Goal: Task Accomplishment & Management: Complete application form

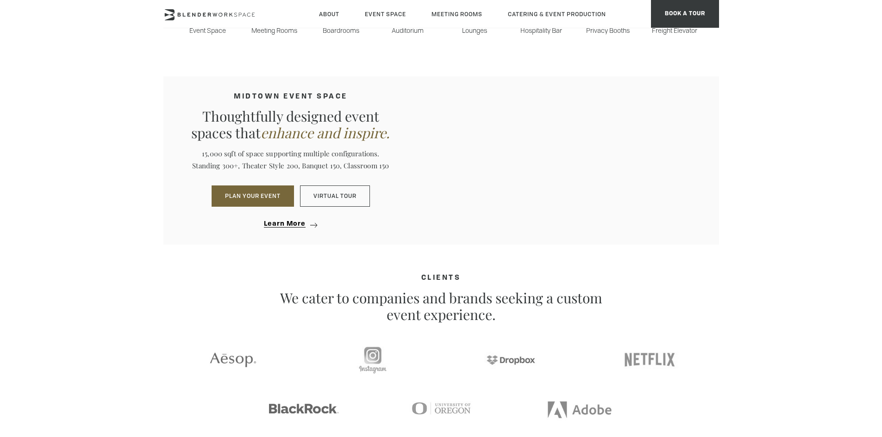
scroll to position [833, 0]
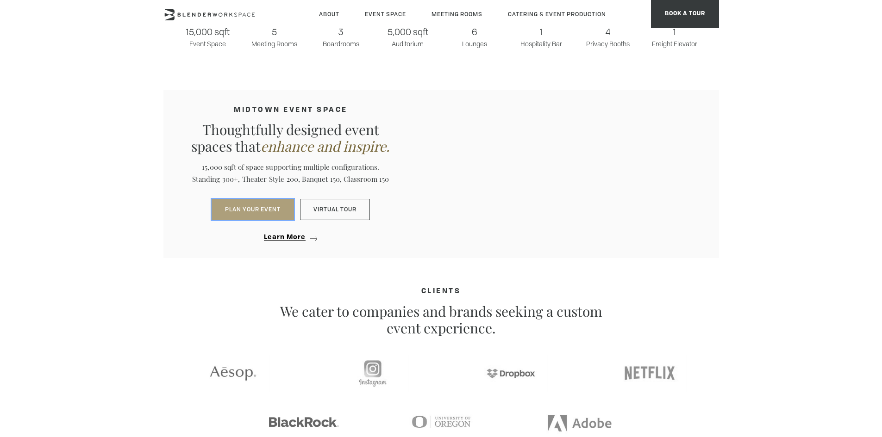
click at [268, 212] on button "PLAN YOUR EVENT" at bounding box center [252, 209] width 82 height 21
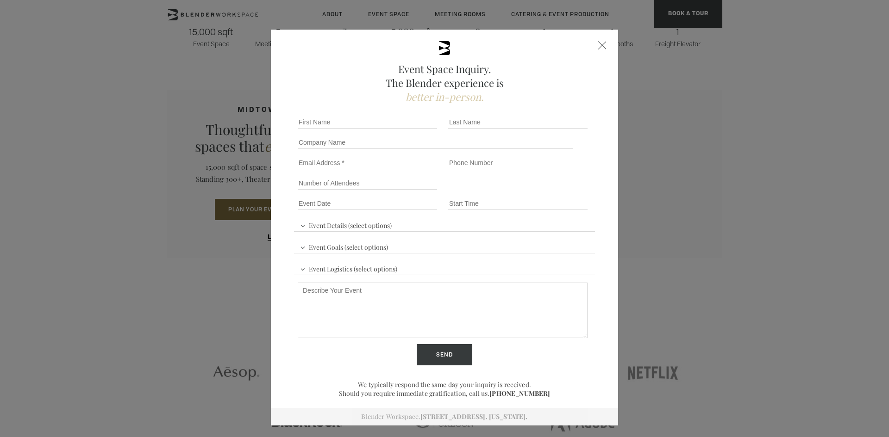
click at [599, 45] on span at bounding box center [602, 45] width 8 height 8
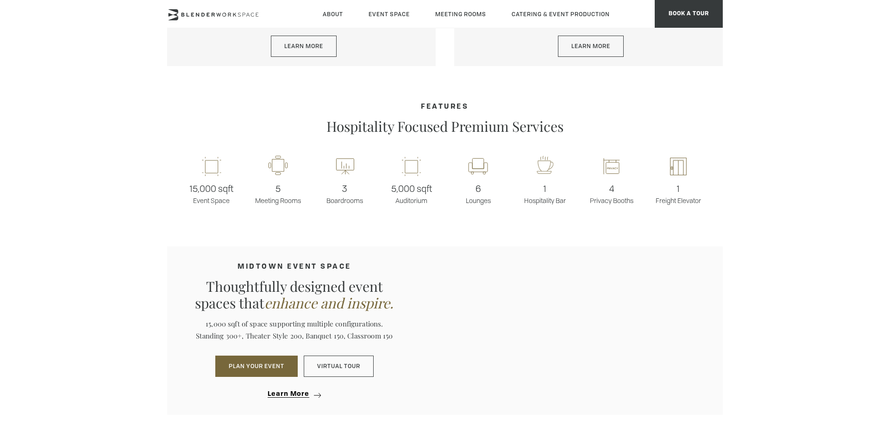
scroll to position [694, 0]
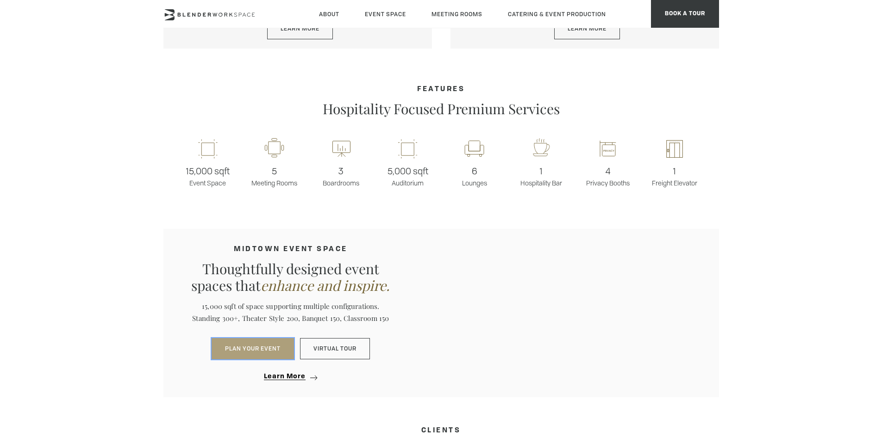
click at [255, 348] on button "PLAN YOUR EVENT" at bounding box center [252, 348] width 82 height 21
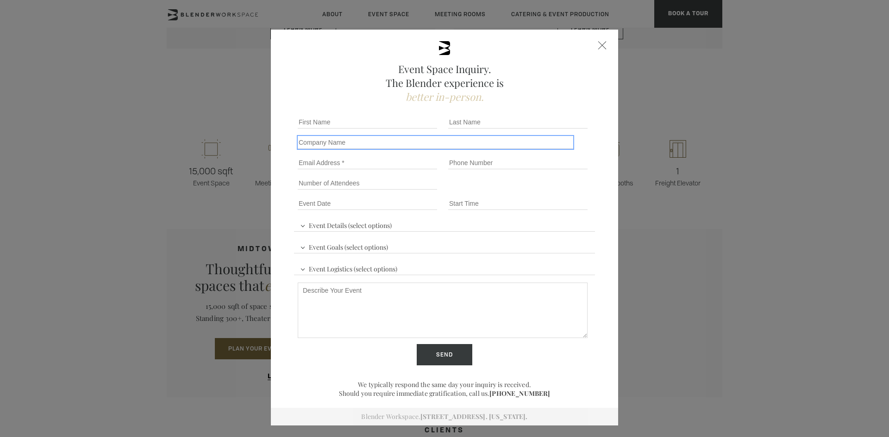
drag, startPoint x: 336, startPoint y: 138, endPoint x: 332, endPoint y: 116, distance: 23.1
click at [336, 138] on input "Company name" at bounding box center [435, 142] width 275 height 13
click at [332, 115] on div "First name *" at bounding box center [369, 122] width 150 height 20
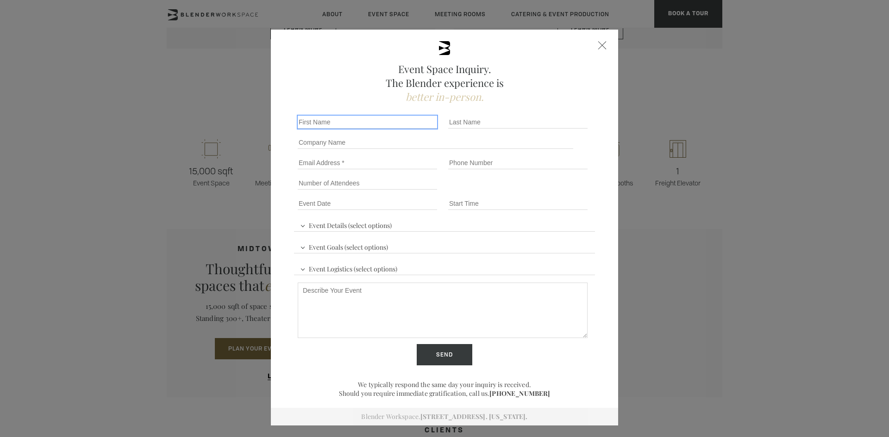
click at [329, 119] on input "First name *" at bounding box center [367, 122] width 139 height 13
type input "[PERSON_NAME]"
type input "[PERSON_NAME][EMAIL_ADDRESS][DOMAIN_NAME]"
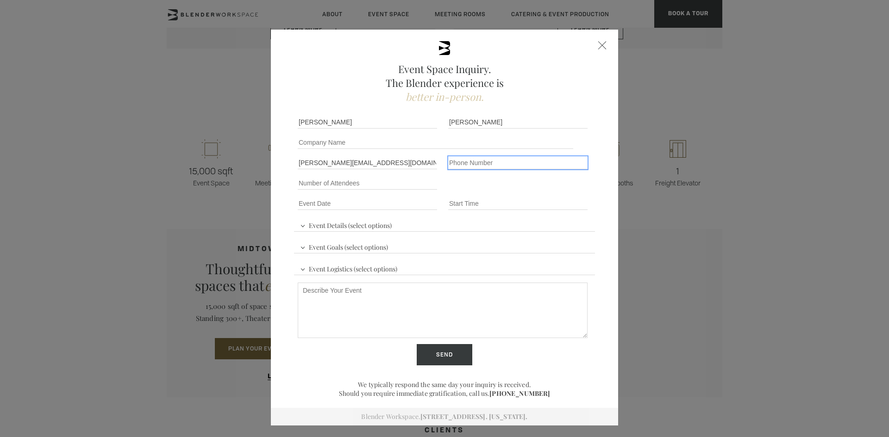
type input "[PHONE_NUMBER]"
click at [356, 142] on input "Company name" at bounding box center [435, 142] width 275 height 13
type input "Systemiq"
click at [318, 180] on input "Number of Attendees" at bounding box center [367, 183] width 139 height 13
type input "40"
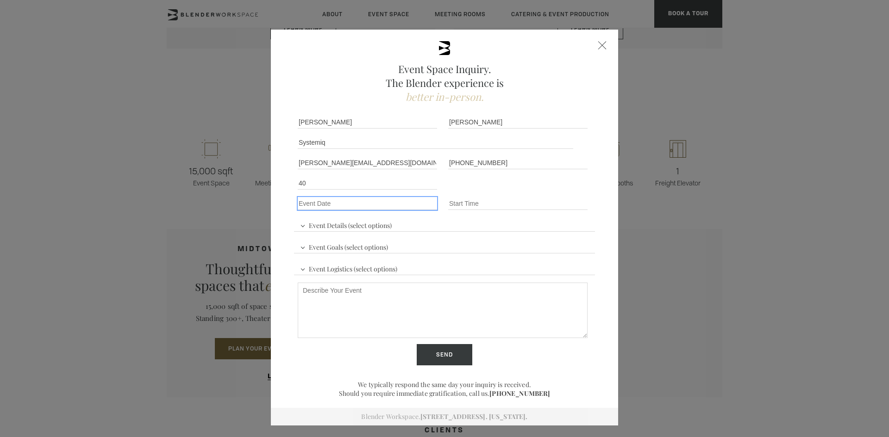
click at [312, 202] on input "Event Date *" at bounding box center [367, 203] width 139 height 13
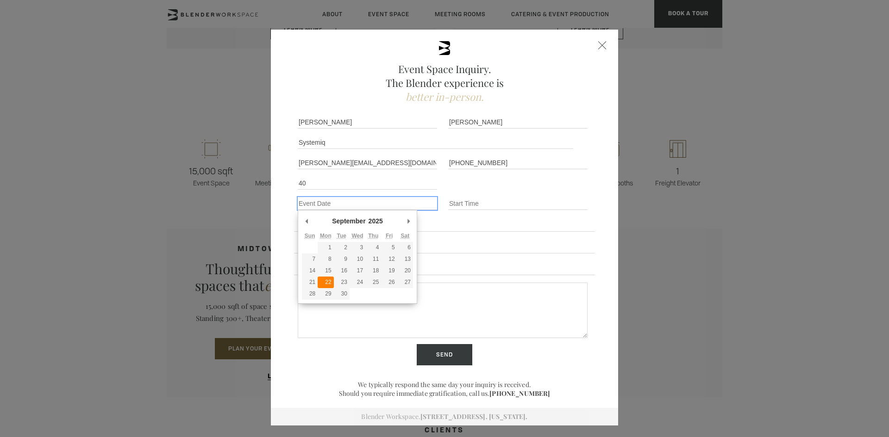
type div "[DATE]"
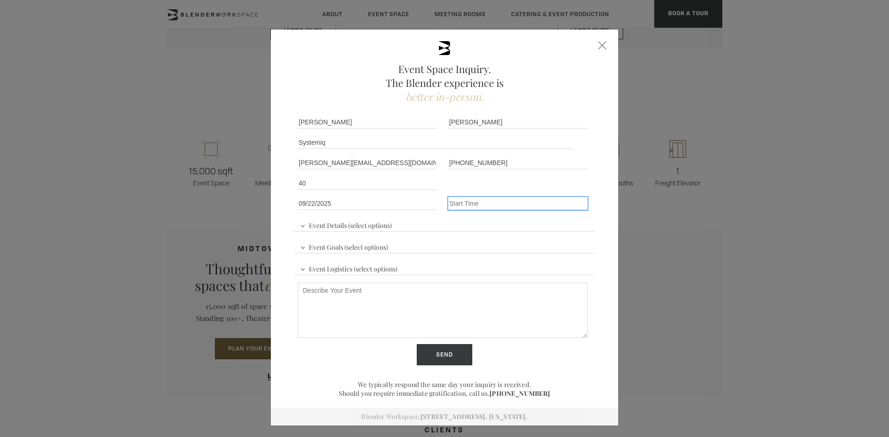
click at [471, 204] on input "Event Time" at bounding box center [517, 203] width 139 height 13
type input "09:00"
click at [348, 227] on span "Event Details (select options)" at bounding box center [346, 224] width 96 height 14
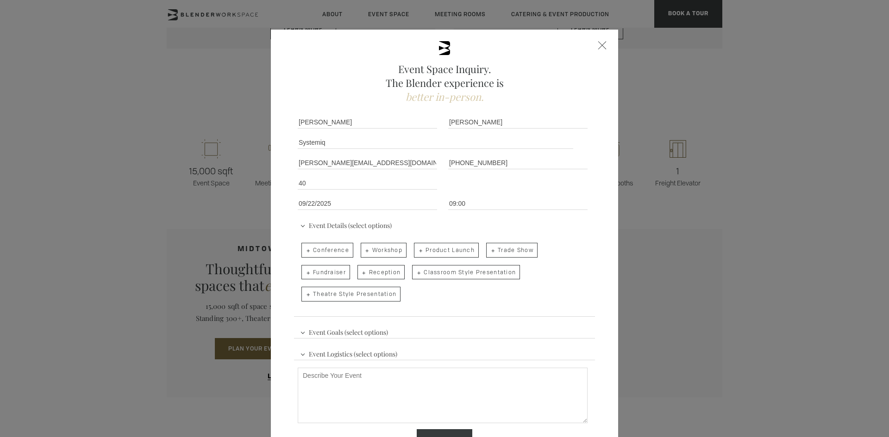
click at [367, 248] on span "Workshop" at bounding box center [383, 250] width 46 height 15
click at [363, 248] on input "Workshop" at bounding box center [360, 245] width 6 height 13
checkbox input "true"
click at [335, 332] on span "Event Goals (select options)" at bounding box center [344, 331] width 93 height 14
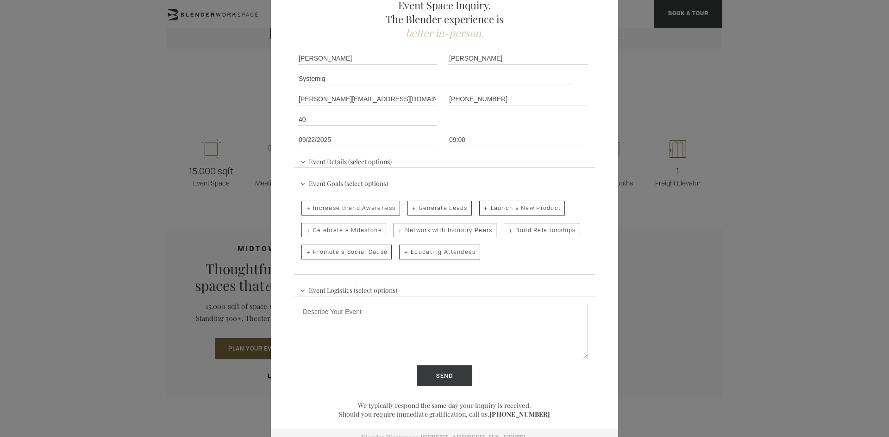
scroll to position [73, 0]
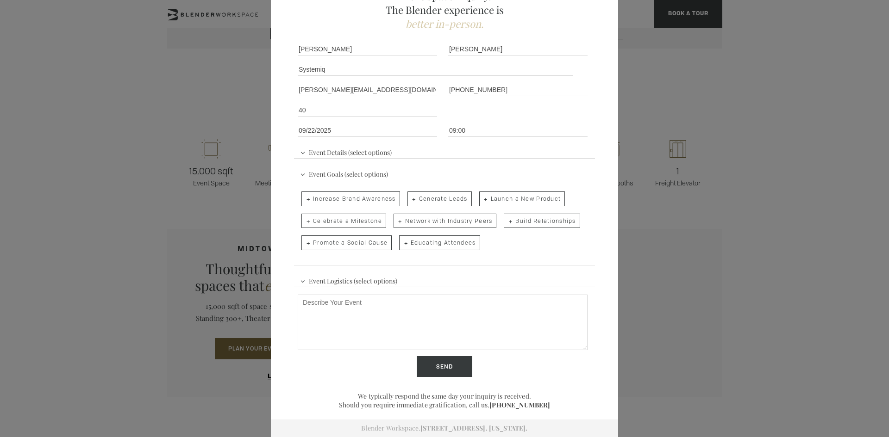
click at [349, 285] on span "Event Logistics (select options)" at bounding box center [349, 280] width 102 height 14
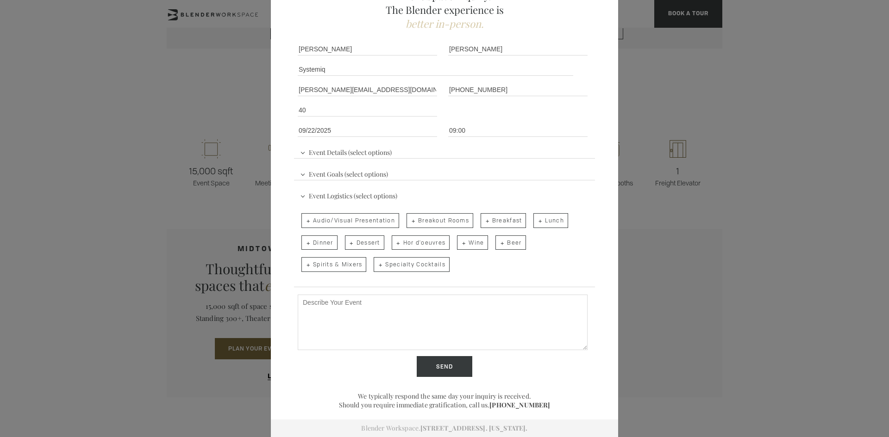
click at [344, 175] on span "Event Goals (select options)" at bounding box center [344, 173] width 93 height 14
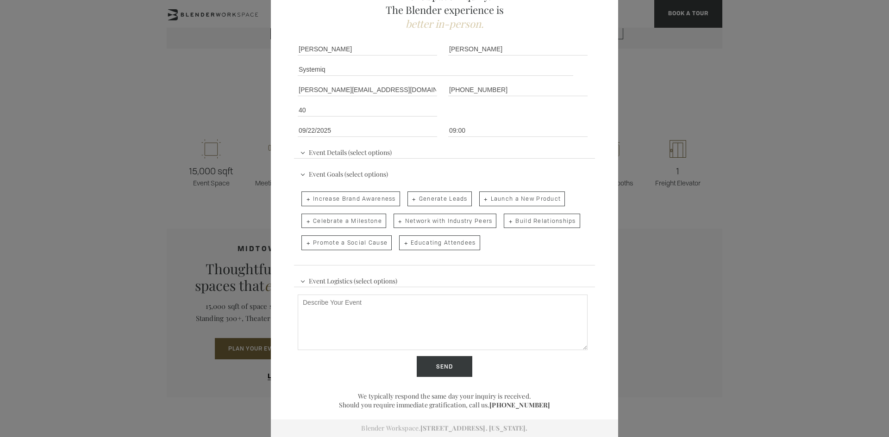
click at [461, 243] on span "Educating Attendees" at bounding box center [439, 243] width 81 height 15
click at [401, 243] on input "Educating Attendees" at bounding box center [398, 238] width 6 height 13
checkbox input "true"
click at [312, 280] on span "Event Logistics (select options)" at bounding box center [349, 280] width 102 height 14
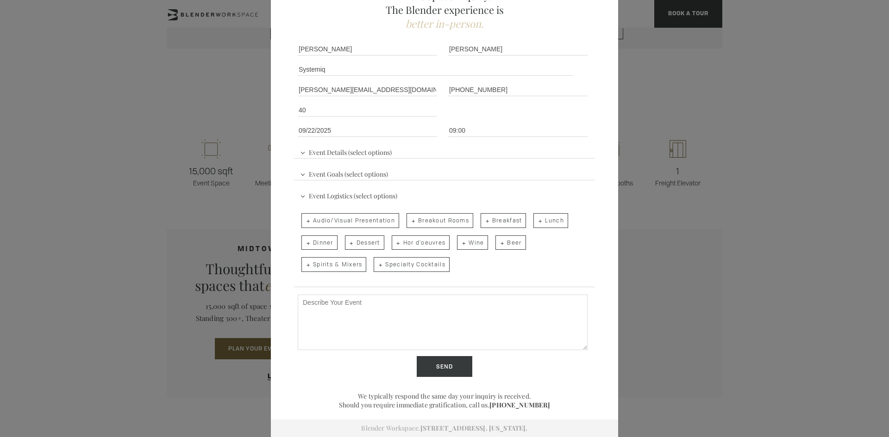
click at [345, 221] on span "Audio/Visual Presentation" at bounding box center [350, 220] width 98 height 15
click at [304, 221] on input "Audio/Visual Presentation" at bounding box center [301, 216] width 6 height 13
checkbox input "true"
click at [413, 242] on span "Hor d'oeuvres" at bounding box center [420, 243] width 58 height 15
click at [394, 242] on input "Hor d'oeuvres" at bounding box center [391, 238] width 6 height 13
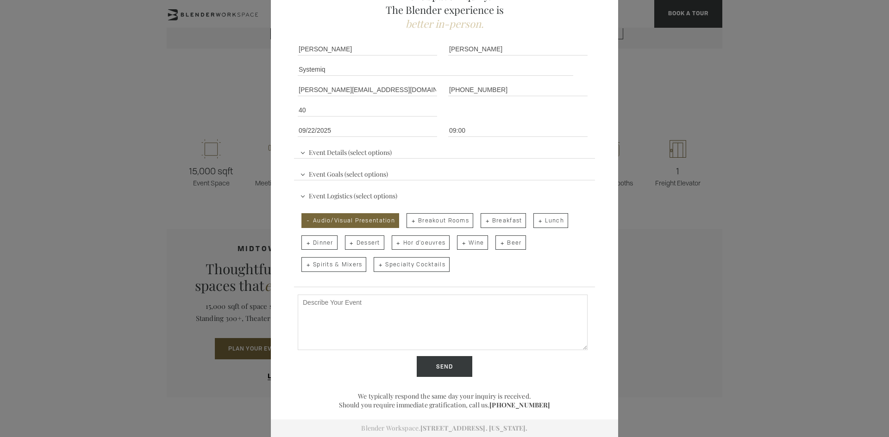
checkbox input "true"
click at [366, 314] on textarea "Describe Your Event" at bounding box center [443, 323] width 290 height 56
paste textarea "We are looking at meeting room space during NYCW. Would you have any availabili…"
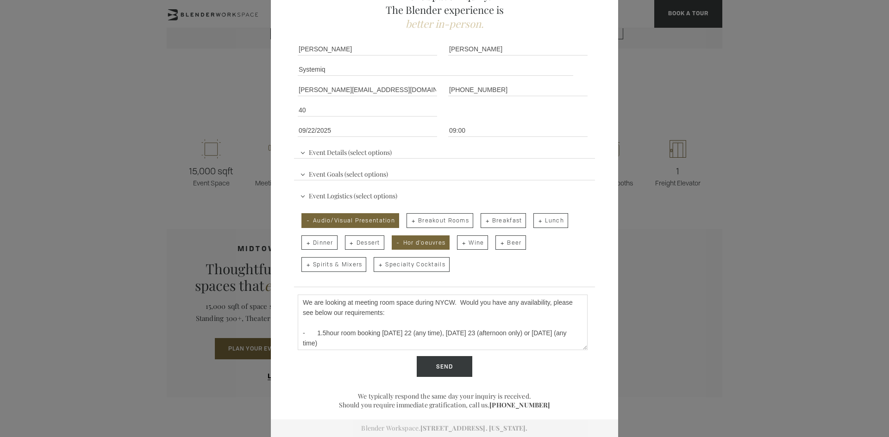
scroll to position [49, 0]
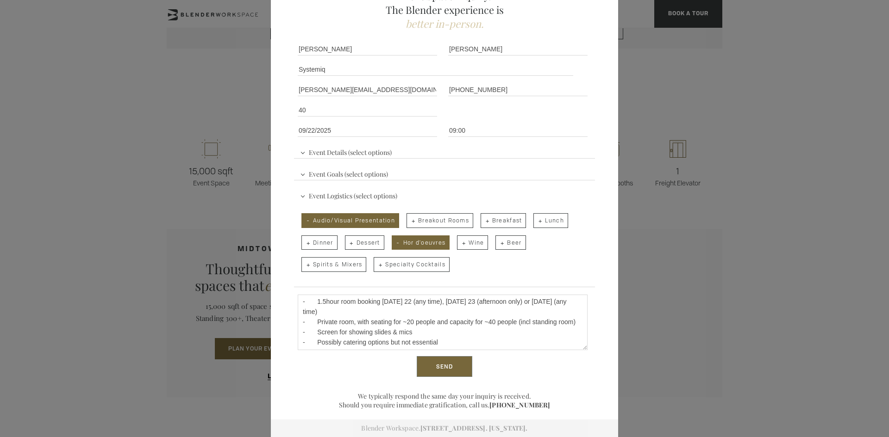
type textarea "We are looking at meeting room space during NYCW. Would you have any availabili…"
click at [447, 365] on input "Send" at bounding box center [444, 366] width 56 height 21
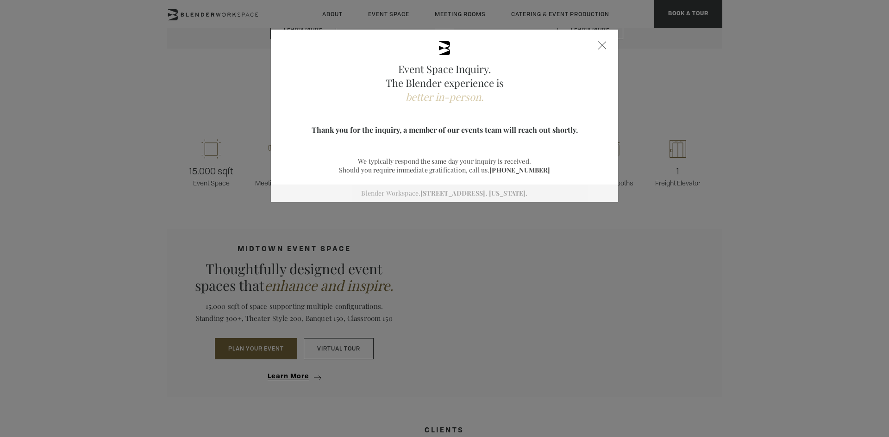
click at [603, 46] on div "Event Space Inquiry. The Blender experience is better in-person. Event Details …" at bounding box center [444, 116] width 347 height 173
